Goal: Information Seeking & Learning: Learn about a topic

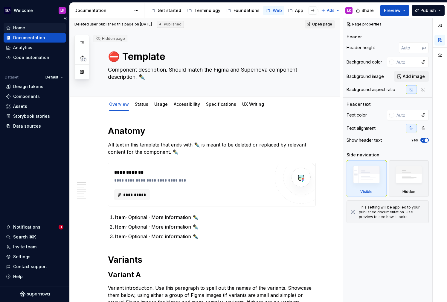
click at [33, 28] on div "Home" at bounding box center [34, 28] width 57 height 6
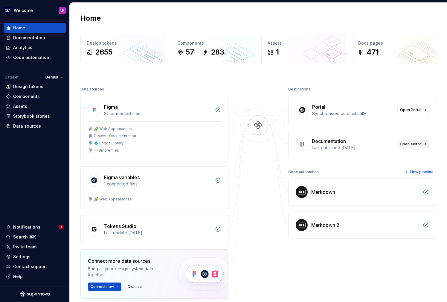
click at [409, 143] on span "Open editor" at bounding box center [411, 143] width 22 height 5
click at [34, 94] on div "Components" at bounding box center [26, 96] width 27 height 6
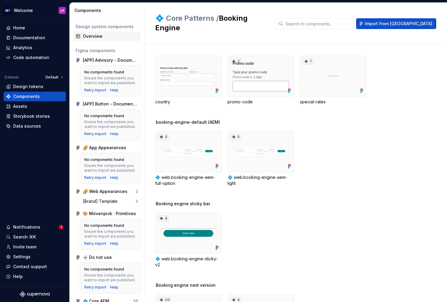
click at [94, 34] on div "Overview" at bounding box center [110, 36] width 55 height 6
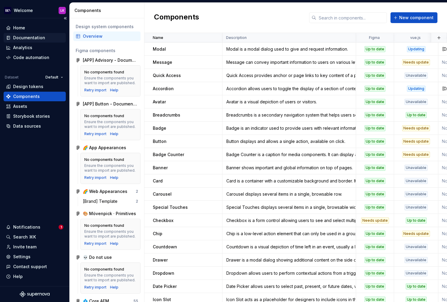
click at [35, 36] on div "Documentation" at bounding box center [29, 38] width 32 height 6
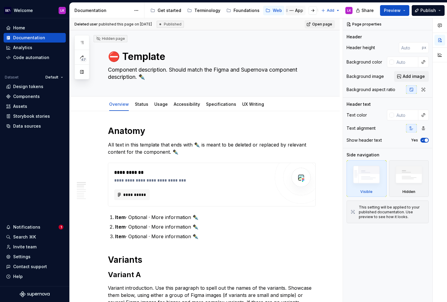
click at [295, 11] on div "App" at bounding box center [299, 10] width 8 height 6
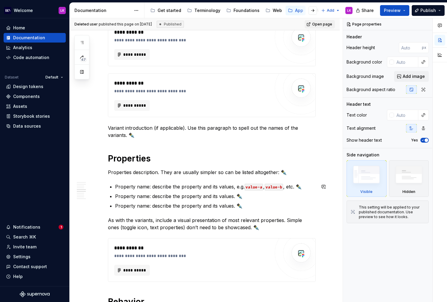
scroll to position [385, 0]
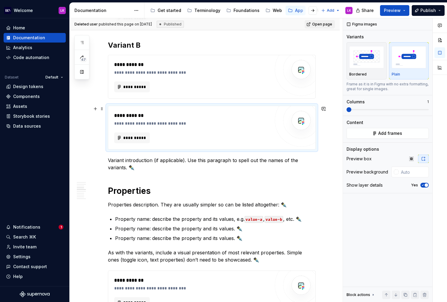
click at [177, 133] on div "**********" at bounding box center [192, 137] width 156 height 11
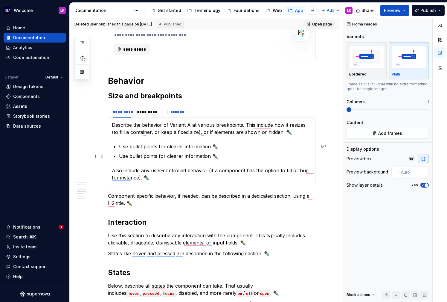
scroll to position [0, 0]
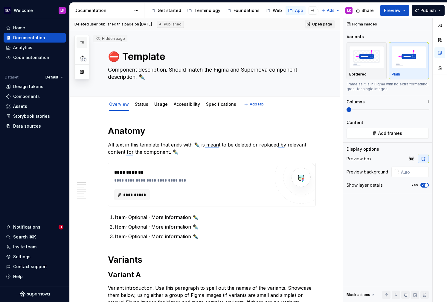
click at [83, 42] on icon "button" at bounding box center [81, 42] width 3 height 2
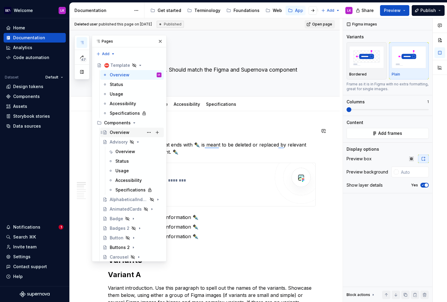
click at [135, 133] on div "Overview" at bounding box center [136, 132] width 52 height 8
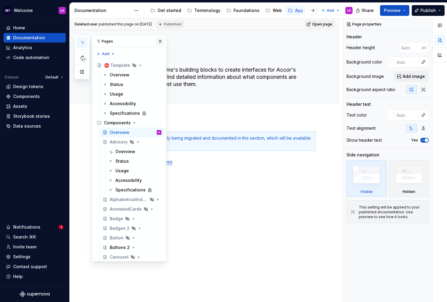
click at [162, 40] on button "button" at bounding box center [160, 41] width 8 height 8
click at [83, 41] on icon "button" at bounding box center [82, 42] width 5 height 5
click at [139, 147] on div "Overview" at bounding box center [138, 151] width 46 height 8
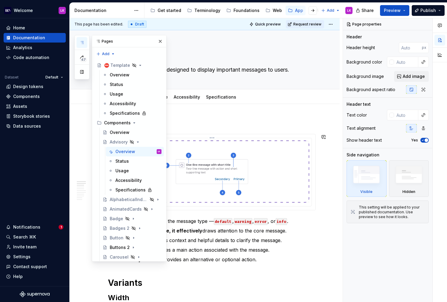
click at [194, 167] on img at bounding box center [212, 171] width 195 height 62
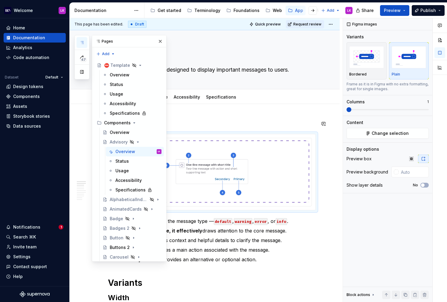
click at [161, 42] on button "button" at bounding box center [160, 41] width 8 height 8
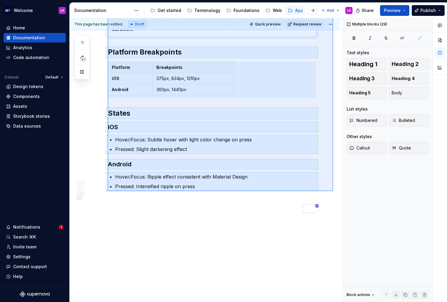
drag, startPoint x: 108, startPoint y: 83, endPoint x: 333, endPoint y: 191, distance: 249.8
click at [333, 191] on div "This page has been edited. Draft Quick preview Request review Hidden page Advis…" at bounding box center [206, 160] width 273 height 284
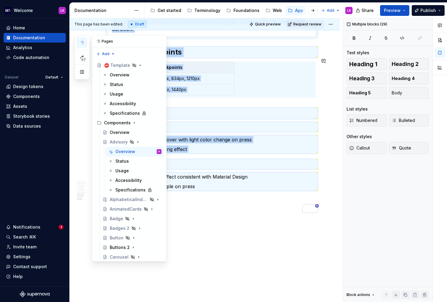
click at [82, 41] on icon "button" at bounding box center [81, 42] width 3 height 2
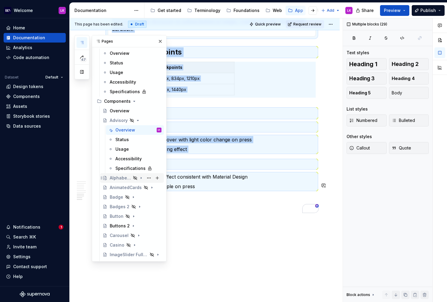
click at [123, 176] on div "AlphabeticalIndexList" at bounding box center [120, 178] width 21 height 6
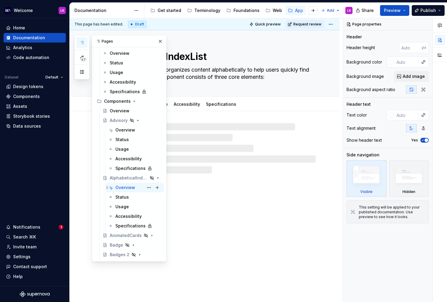
click at [123, 188] on div "Overview" at bounding box center [125, 187] width 20 height 6
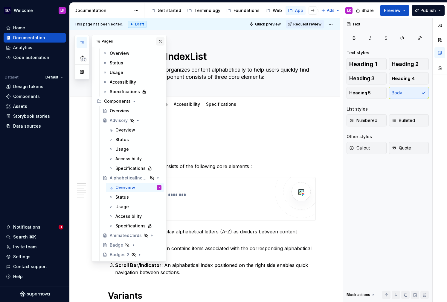
click at [162, 41] on button "button" at bounding box center [160, 41] width 8 height 8
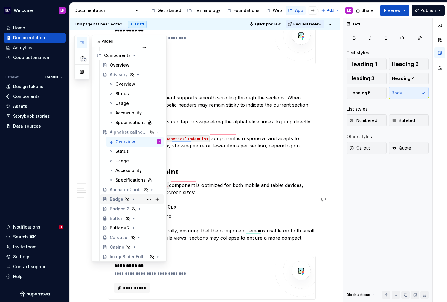
click at [115, 200] on div "Badge" at bounding box center [116, 199] width 13 height 6
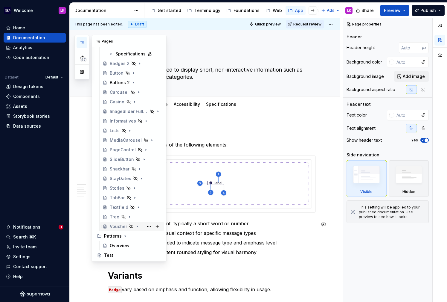
click at [118, 223] on div "Voucher" at bounding box center [118, 226] width 17 height 6
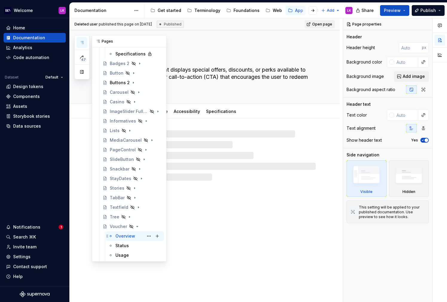
click at [124, 235] on div "Overview" at bounding box center [125, 236] width 20 height 6
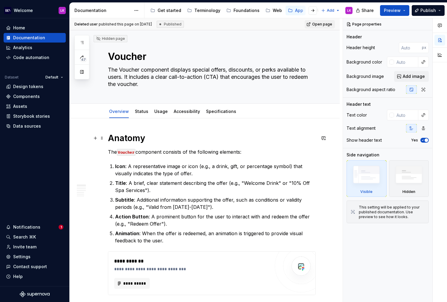
click at [127, 140] on h1 "Anatomy" at bounding box center [212, 138] width 208 height 11
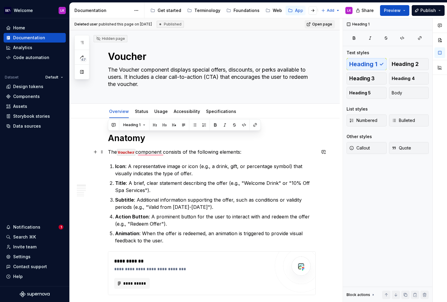
click at [151, 149] on p "The Voucher component consists of the following elements:" at bounding box center [212, 151] width 208 height 7
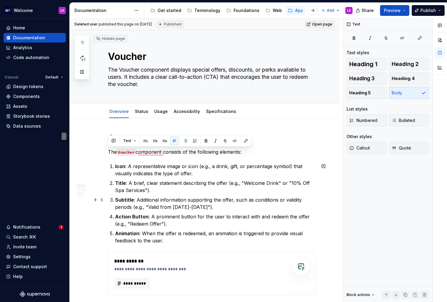
click at [219, 204] on p "Subtitle : Additional information supporting the offer, such as conditions or v…" at bounding box center [215, 203] width 201 height 14
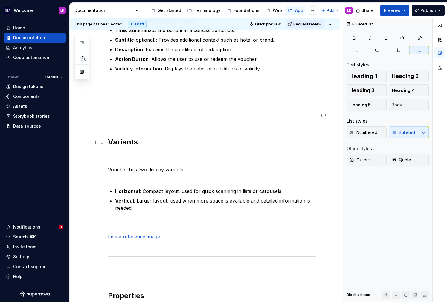
scroll to position [166, 0]
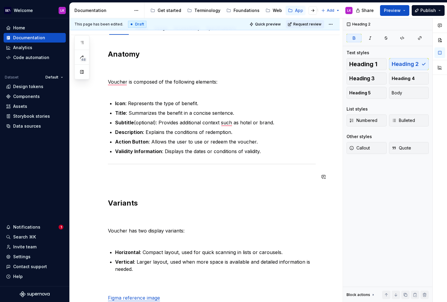
click at [121, 185] on p "To enrich screen reader interactions, please activate Accessibility in Grammarl…" at bounding box center [212, 180] width 208 height 14
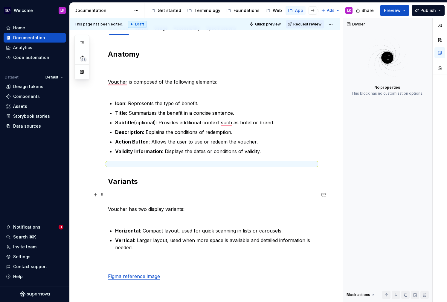
click at [122, 204] on p "Voucher has two display variants:" at bounding box center [212, 205] width 208 height 29
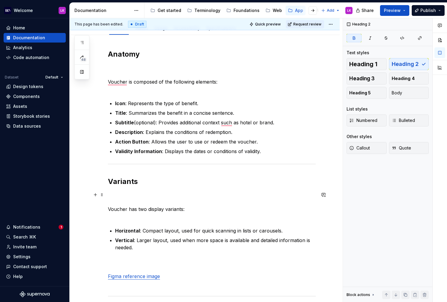
click at [125, 203] on p "Voucher has two display variants:" at bounding box center [212, 205] width 208 height 29
click at [109, 205] on p "Voucher has two display variants:" at bounding box center [212, 205] width 208 height 29
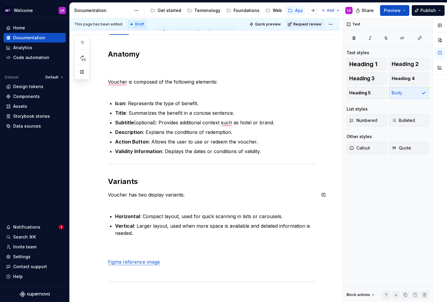
click at [121, 202] on p "Voucher has two display variants:" at bounding box center [212, 198] width 208 height 14
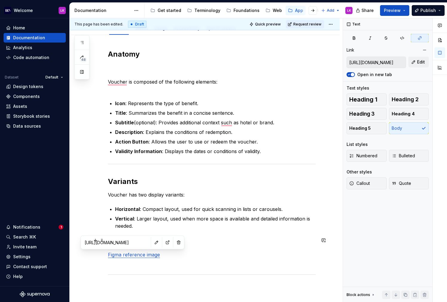
click at [125, 256] on link "Figma reference image" at bounding box center [134, 254] width 52 height 6
click at [119, 241] on input "[URL][DOMAIN_NAME]" at bounding box center [116, 242] width 68 height 11
click at [162, 274] on div "To enrich screen reader interactions, please activate Accessibility in Grammarl…" at bounding box center [212, 274] width 208 height 4
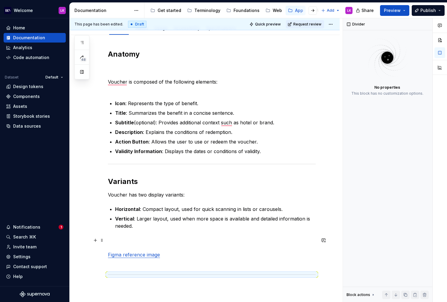
click at [154, 252] on link "Figma reference image" at bounding box center [134, 254] width 52 height 6
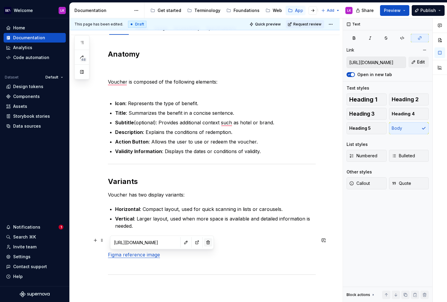
click at [204, 243] on button "button" at bounding box center [208, 242] width 8 height 8
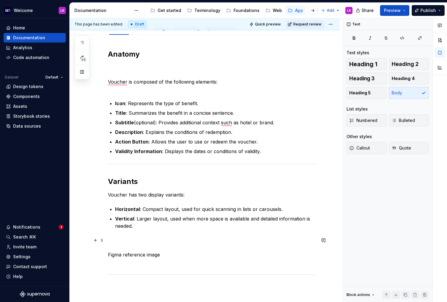
click at [180, 256] on p "Figma reference image" at bounding box center [212, 250] width 208 height 29
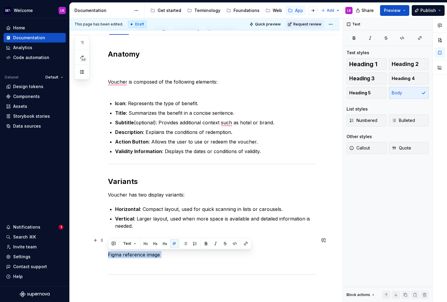
click at [180, 256] on p "Figma reference image" at bounding box center [212, 250] width 208 height 29
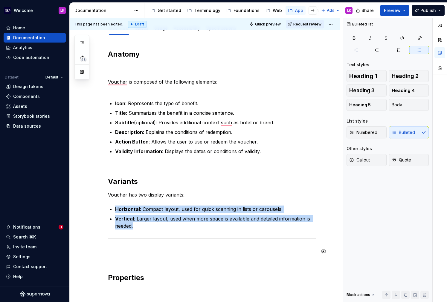
click at [134, 240] on div "To enrich screen reader interactions, please activate Accessibility in Grammarl…" at bounding box center [212, 238] width 208 height 4
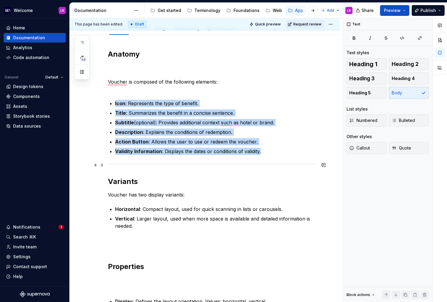
click at [123, 165] on div "To enrich screen reader interactions, please activate Accessibility in Grammarl…" at bounding box center [212, 164] width 208 height 4
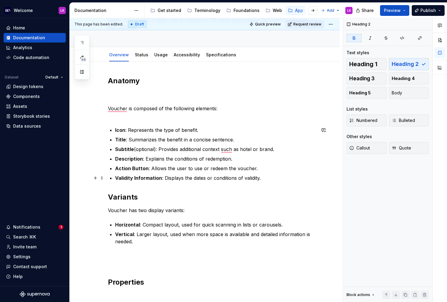
scroll to position [53, 0]
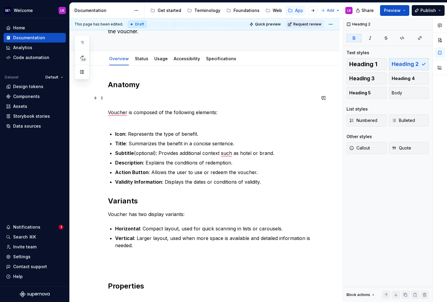
click at [125, 100] on p "Voucher is composed of the following elements:" at bounding box center [212, 108] width 208 height 29
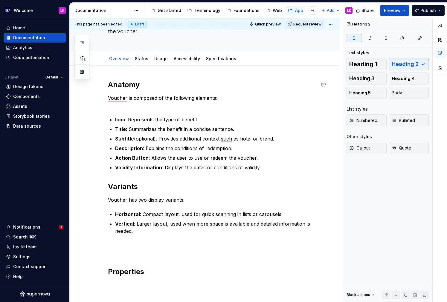
click at [126, 98] on p "Voucher is composed of the following elements:" at bounding box center [212, 101] width 208 height 14
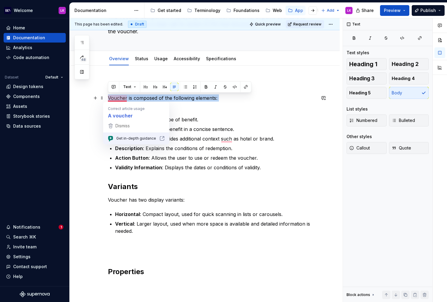
click at [126, 98] on p "Voucher is composed of the following elements:" at bounding box center [212, 101] width 208 height 14
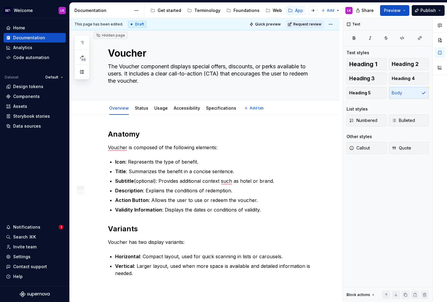
scroll to position [0, 0]
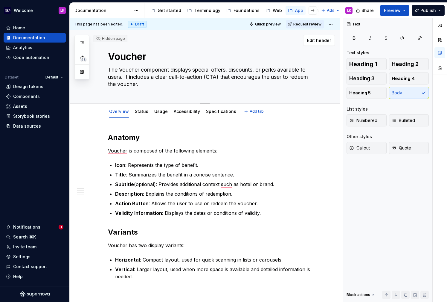
click at [134, 79] on textarea "The Voucher component displays special offers, discounts, or perks available to…" at bounding box center [211, 77] width 208 height 24
paste textarea "Voucher is used to display a digital coupon that users can redeem for a benefit…"
type textarea "*"
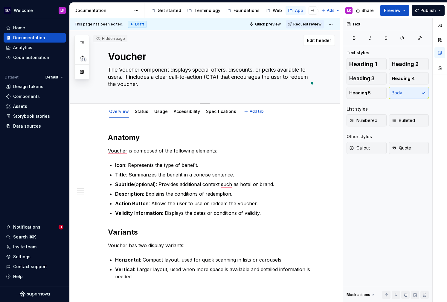
type textarea "Voucher is used to display a digital coupon that users can redeem for a benefit…"
type textarea "*"
type textarea "Voucher is used to display a digital coupon that users can redeem for a benefit…"
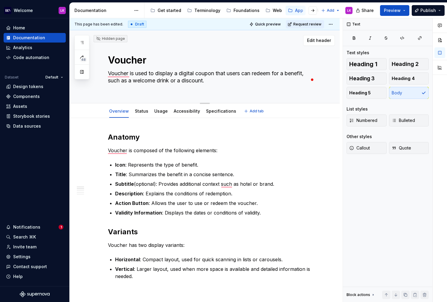
type textarea "*"
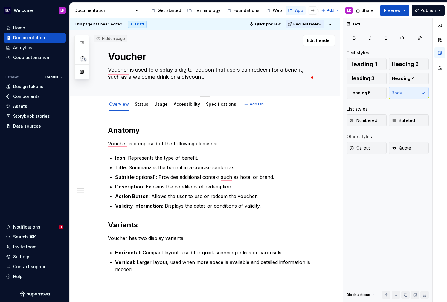
type textarea "Voucher is used to display a digital coupon that users can redeem for a benefit…"
click at [128, 90] on div "Voucher Voucher is used to display a digital coupon that users can redeem for a…" at bounding box center [212, 63] width 208 height 66
click at [312, 77] on textarea "Voucher is used to display a digital coupon that users can redeem for a benefit…" at bounding box center [211, 73] width 208 height 17
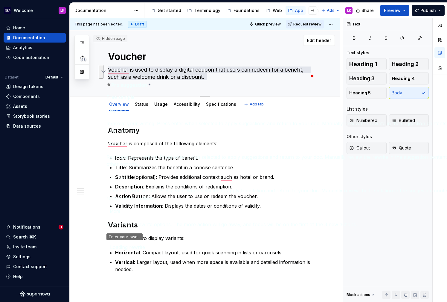
click at [103, 74] on button "See rewrite suggestions" at bounding box center [101, 72] width 5 height 14
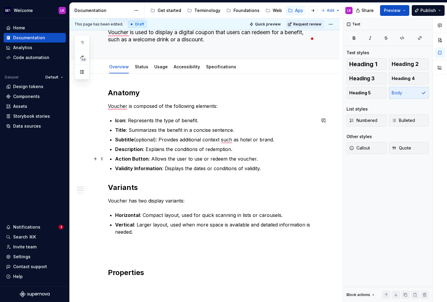
scroll to position [49, 0]
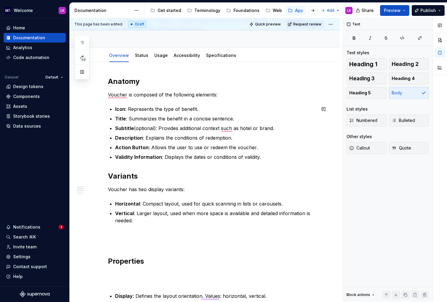
click at [125, 172] on strong "Variants" at bounding box center [123, 175] width 30 height 9
click at [130, 262] on strong "Properties" at bounding box center [126, 260] width 36 height 9
click at [131, 242] on p "To enrich screen reader interactions, please activate Accessibility in Grammarl…" at bounding box center [212, 238] width 208 height 14
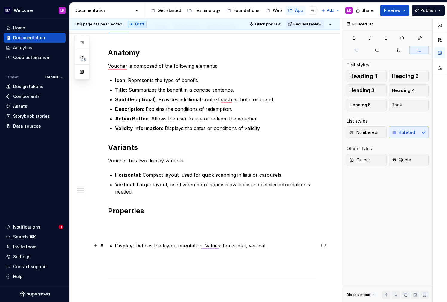
scroll to position [85, 0]
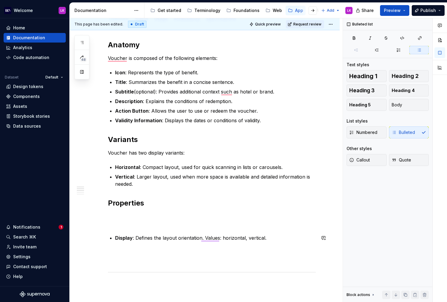
click at [118, 230] on div "Anatomy Voucher is composed of the following elements: Icon : Represents the ty…" at bounding box center [212, 279] width 208 height 479
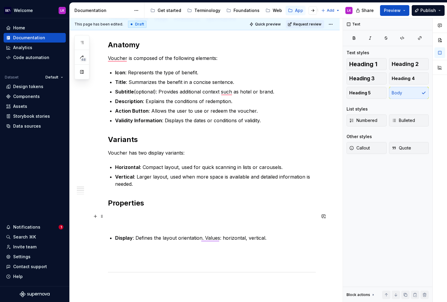
click at [118, 225] on p "To enrich screen reader interactions, please activate Accessibility in Grammarl…" at bounding box center [212, 219] width 208 height 14
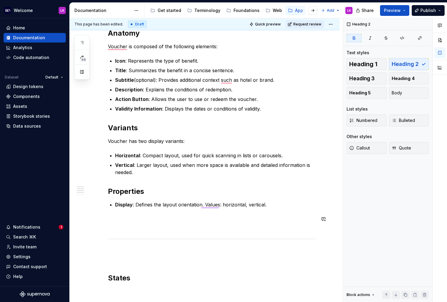
scroll to position [128, 0]
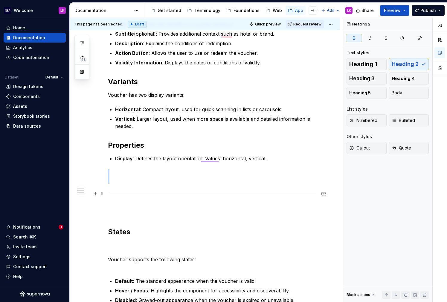
click at [130, 192] on div "To enrich screen reader interactions, please activate Accessibility in Grammarl…" at bounding box center [212, 193] width 208 height 4
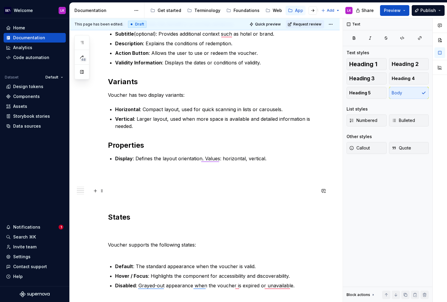
click at [123, 194] on p "To enrich screen reader interactions, please activate Accessibility in Grammarl…" at bounding box center [212, 194] width 208 height 14
click at [110, 218] on strong "States" at bounding box center [119, 216] width 22 height 9
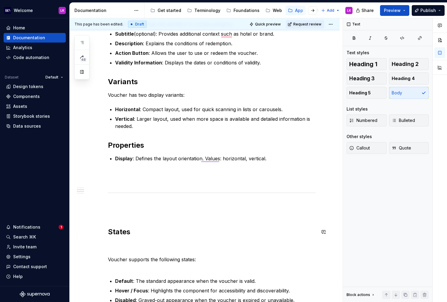
click at [116, 223] on div "Anatomy Voucher is composed of the following elements: Icon : Represents the ty…" at bounding box center [212, 211] width 208 height 458
click at [108, 234] on strong "States" at bounding box center [119, 231] width 22 height 9
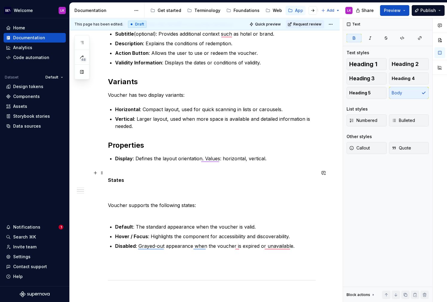
click at [111, 182] on strong "States" at bounding box center [116, 180] width 16 height 6
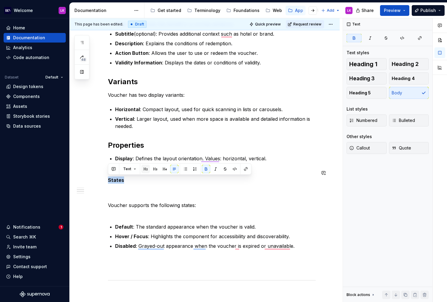
click at [146, 169] on button "button" at bounding box center [145, 169] width 8 height 8
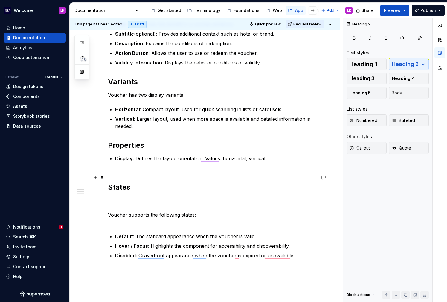
click at [122, 180] on h2 "States" at bounding box center [212, 182] width 208 height 19
click at [109, 191] on h2 "States" at bounding box center [212, 182] width 208 height 19
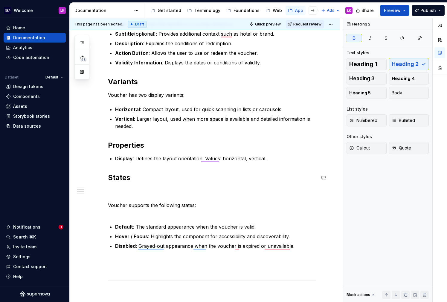
click at [124, 168] on div "Anatomy Voucher is composed of the following elements: Icon : Represents the ty…" at bounding box center [212, 184] width 208 height 404
click at [112, 192] on p "Voucher supports the following states:" at bounding box center [212, 201] width 208 height 29
click at [108, 203] on p "Voucher supports the following states:" at bounding box center [212, 201] width 208 height 29
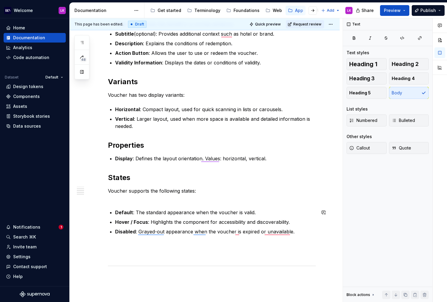
click at [117, 205] on div "Anatomy Voucher is composed of the following elements: Icon : Represents the ty…" at bounding box center [212, 176] width 208 height 389
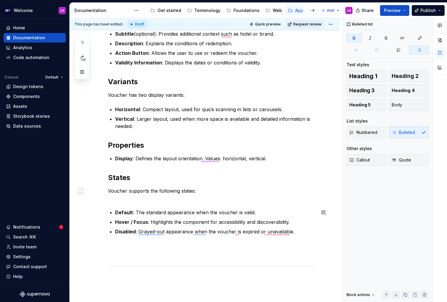
click at [110, 207] on div "Anatomy Voucher is composed of the following elements: Icon : Represents the ty…" at bounding box center [212, 176] width 208 height 389
click at [118, 205] on div "Anatomy Voucher is composed of the following elements: Icon : Represents the ty…" at bounding box center [212, 176] width 208 height 389
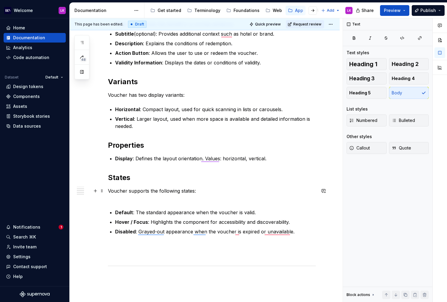
click at [190, 200] on p "Voucher supports the following states:" at bounding box center [212, 194] width 208 height 14
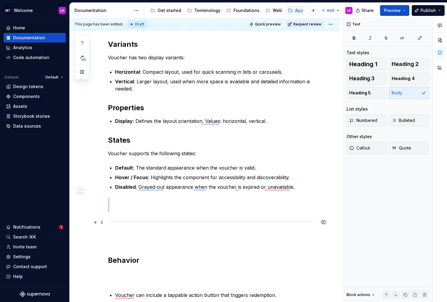
click at [143, 220] on div "To enrich screen reader interactions, please activate Accessibility in Grammarl…" at bounding box center [212, 221] width 208 height 4
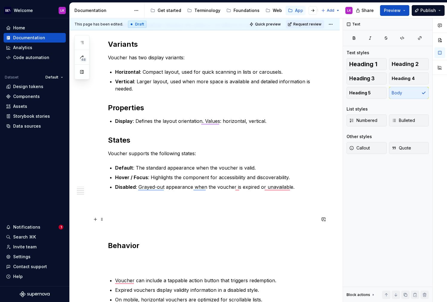
click at [123, 229] on p "To enrich screen reader interactions, please activate Accessibility in Grammarl…" at bounding box center [212, 222] width 208 height 14
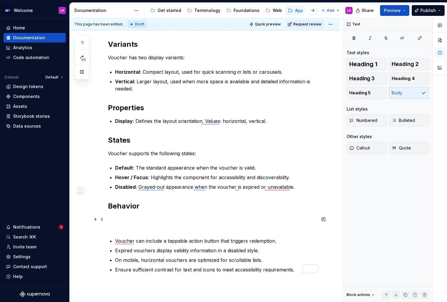
click at [124, 225] on p "To enrich screen reader interactions, please activate Accessibility in Grammarl…" at bounding box center [212, 222] width 208 height 14
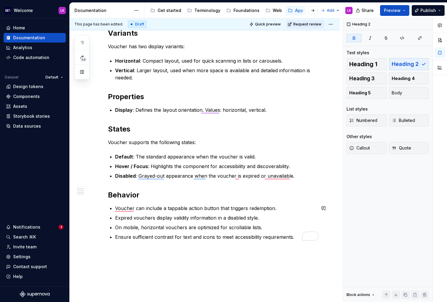
scroll to position [199, 0]
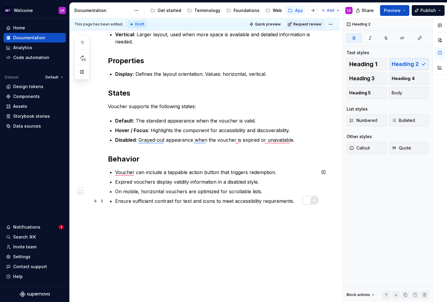
click at [313, 199] on div "5" at bounding box center [314, 199] width 9 height 9
type textarea "*"
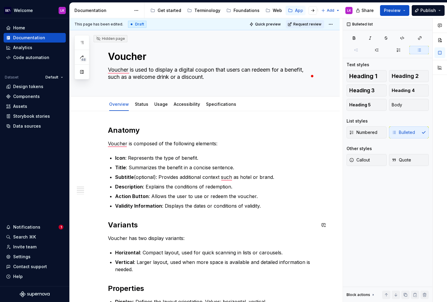
scroll to position [34, 0]
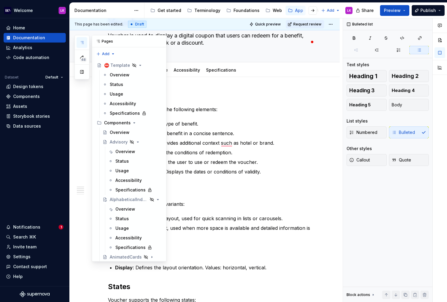
click at [81, 44] on icon "button" at bounding box center [82, 42] width 5 height 5
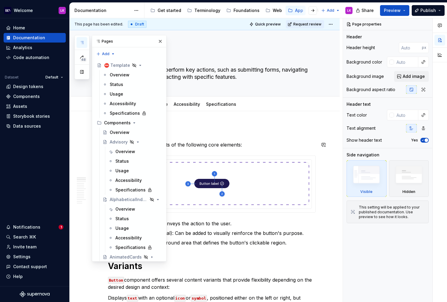
click at [217, 143] on p "Button component consists of the following core elements:" at bounding box center [212, 144] width 208 height 7
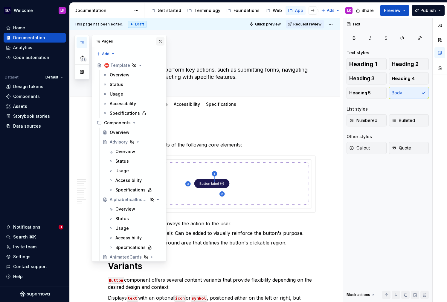
click at [162, 42] on button "button" at bounding box center [160, 41] width 8 height 8
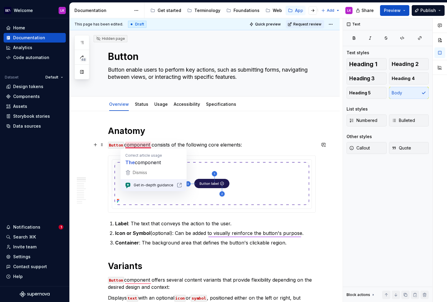
click at [142, 145] on p "Button component consists of the following core elements:" at bounding box center [212, 144] width 208 height 7
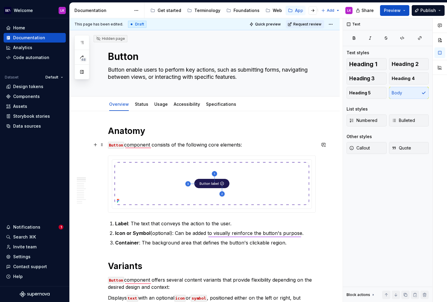
click at [163, 144] on p "Button component consists of the following core elements:" at bounding box center [212, 144] width 208 height 7
click at [143, 145] on p "Button component consists of the following core elements:" at bounding box center [212, 144] width 208 height 7
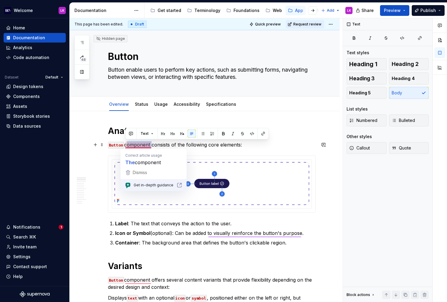
click at [143, 145] on p "Button component consists of the following core elements:" at bounding box center [212, 144] width 208 height 7
click at [162, 144] on p "Button component consists of the following core elements:" at bounding box center [212, 144] width 208 height 7
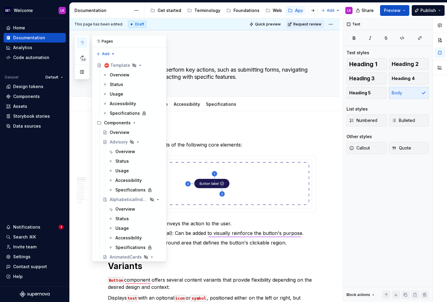
click at [80, 38] on button "button" at bounding box center [82, 42] width 11 height 11
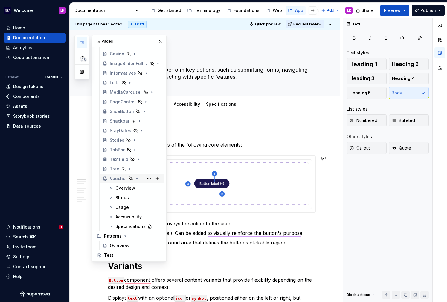
click at [116, 179] on div "Voucher" at bounding box center [118, 178] width 17 height 6
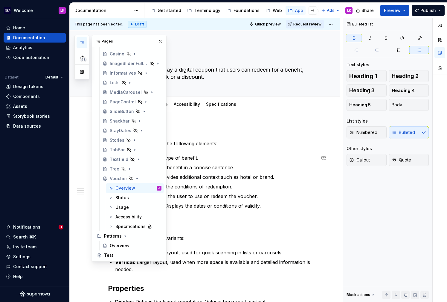
click at [238, 149] on div "Anatomy Voucher is composed of the following elements: Icon : Represents the ty…" at bounding box center [212, 278] width 208 height 306
click at [162, 40] on button "button" at bounding box center [160, 41] width 8 height 8
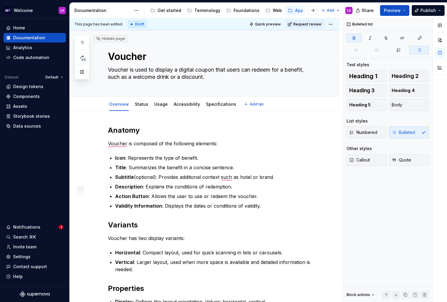
type textarea "*"
click at [140, 146] on p "Voucher is composed of the following elements:" at bounding box center [212, 143] width 208 height 7
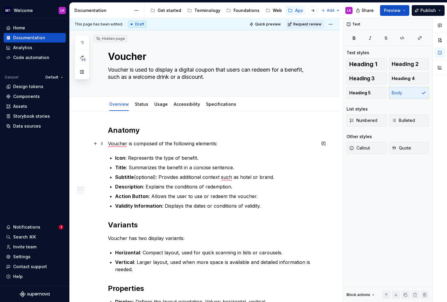
click at [234, 144] on p "Voucher is composed of the following elements:" at bounding box center [212, 143] width 208 height 7
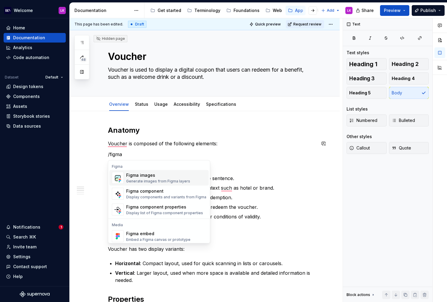
click at [136, 172] on div "Figma images" at bounding box center [158, 175] width 64 height 6
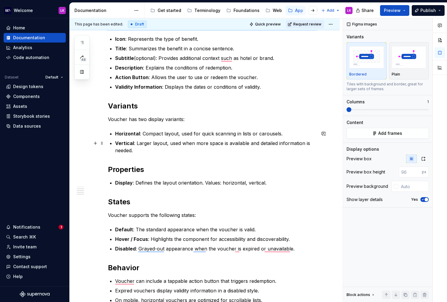
scroll to position [171, 0]
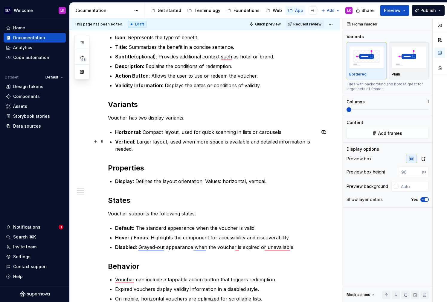
click at [149, 147] on p "Vertical : Larger layout, used when more space is available and detailed inform…" at bounding box center [215, 145] width 201 height 14
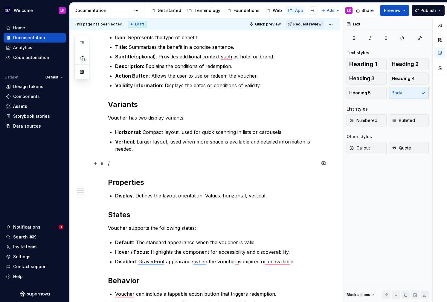
click at [158, 165] on p "/" at bounding box center [212, 162] width 208 height 7
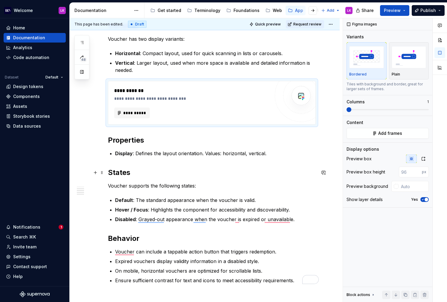
scroll to position [0, 0]
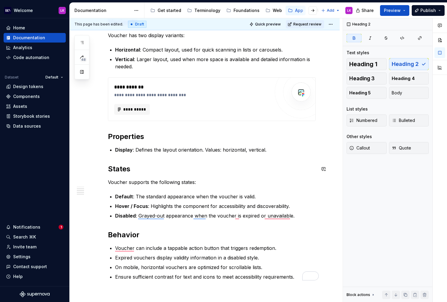
click at [160, 156] on div "**********" at bounding box center [212, 76] width 208 height 408
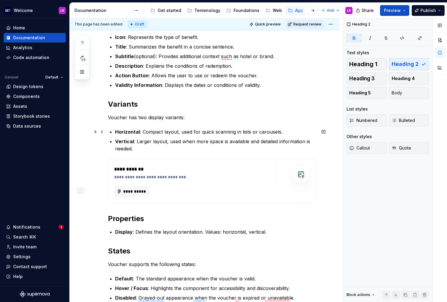
click at [115, 131] on strong "Horizontal" at bounding box center [127, 132] width 25 height 6
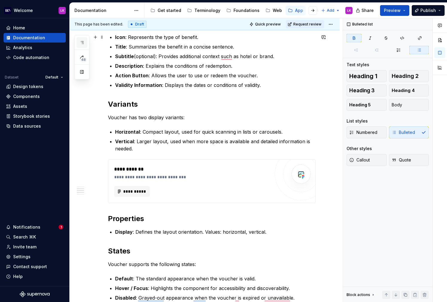
click at [81, 39] on button "button" at bounding box center [82, 42] width 11 height 11
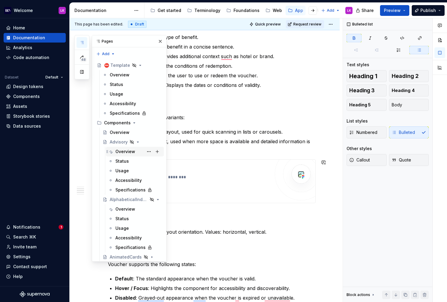
click at [127, 153] on div "Overview" at bounding box center [125, 151] width 20 height 6
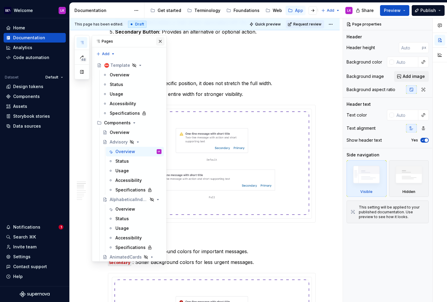
click at [163, 42] on button "button" at bounding box center [160, 41] width 8 height 8
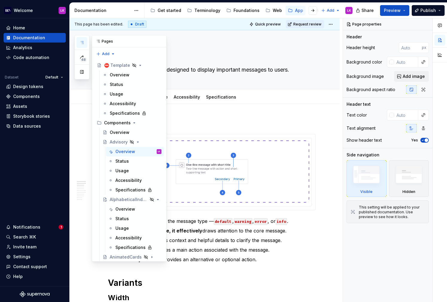
click at [83, 39] on button "button" at bounding box center [82, 42] width 11 height 11
click at [132, 70] on div "Overview" at bounding box center [136, 74] width 52 height 8
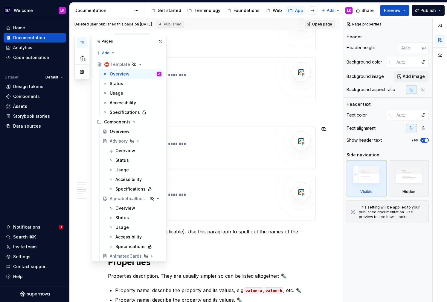
click at [208, 152] on div "**********" at bounding box center [192, 147] width 156 height 31
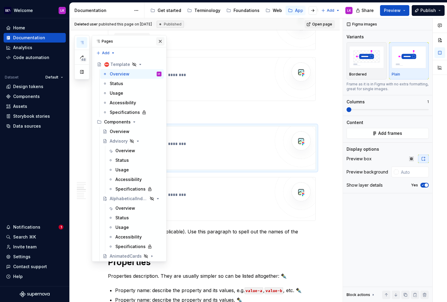
click at [160, 43] on button "button" at bounding box center [160, 41] width 8 height 8
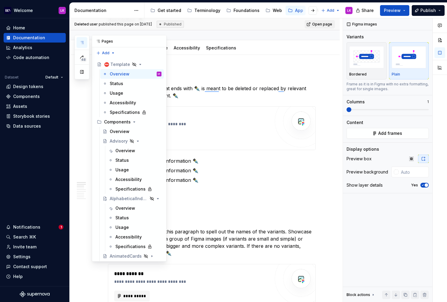
click at [82, 39] on button "button" at bounding box center [82, 42] width 11 height 11
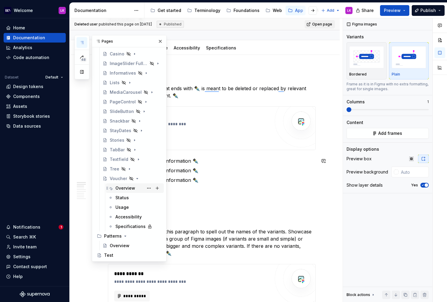
click at [124, 189] on div "Overview" at bounding box center [125, 188] width 20 height 6
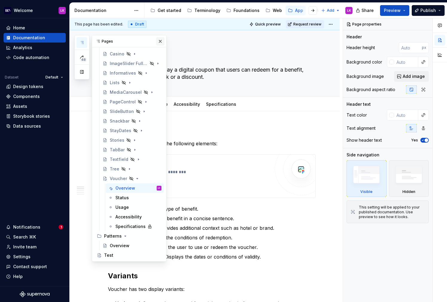
click at [160, 39] on button "button" at bounding box center [160, 41] width 8 height 8
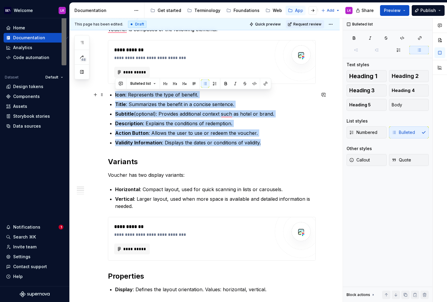
drag, startPoint x: 266, startPoint y: 143, endPoint x: 111, endPoint y: 96, distance: 161.7
click at [115, 96] on ul "Icon : Represents the type of benefit. Title : Summarizes the benefit in a conc…" at bounding box center [215, 118] width 201 height 55
click at [214, 84] on button "button" at bounding box center [215, 83] width 8 height 8
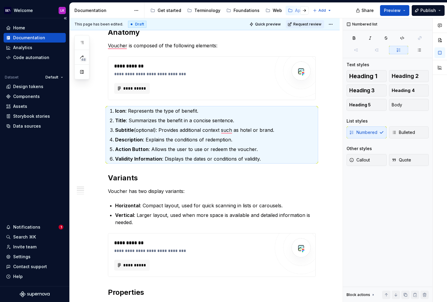
type textarea "*"
